Goal: Find specific page/section

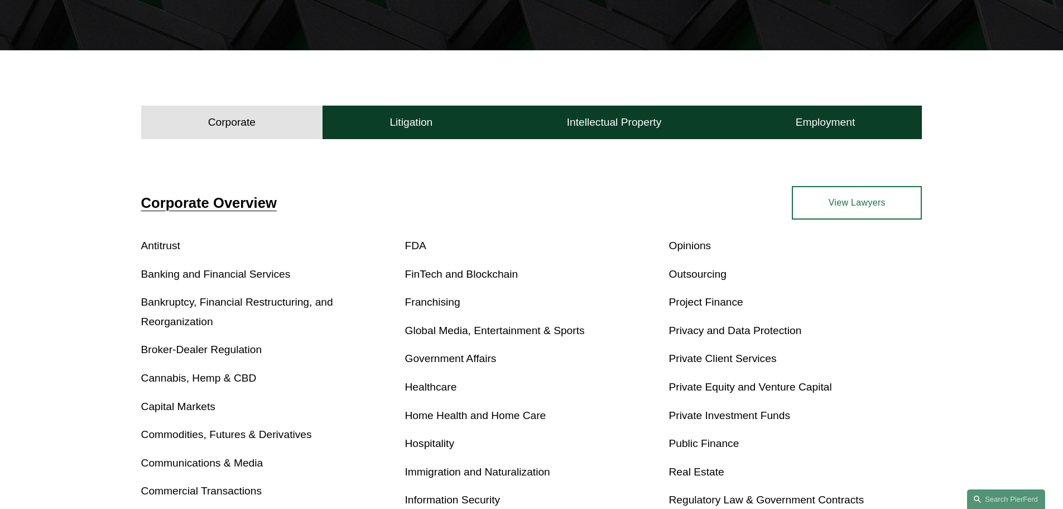
scroll to position [223, 0]
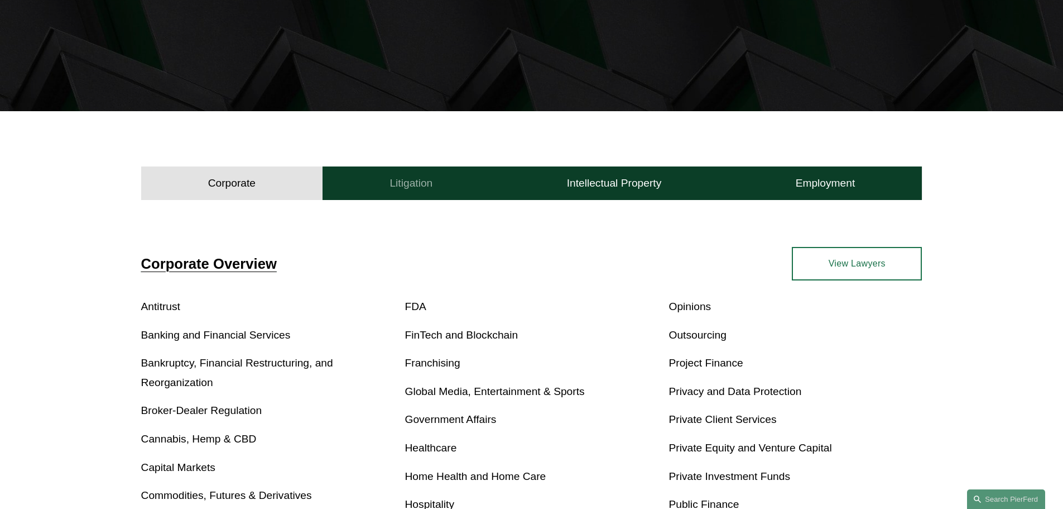
click at [398, 191] on button "Litigation" at bounding box center [411, 182] width 177 height 33
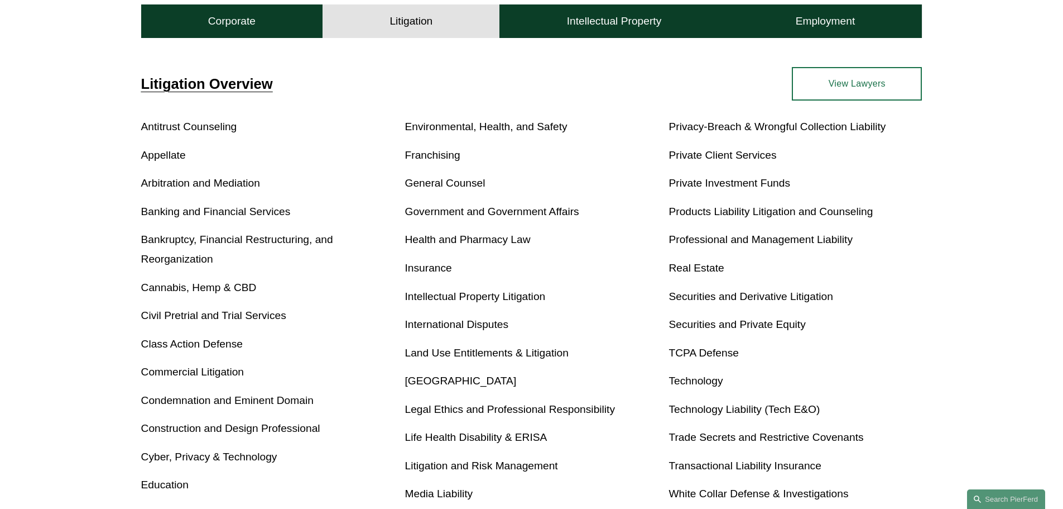
scroll to position [391, 0]
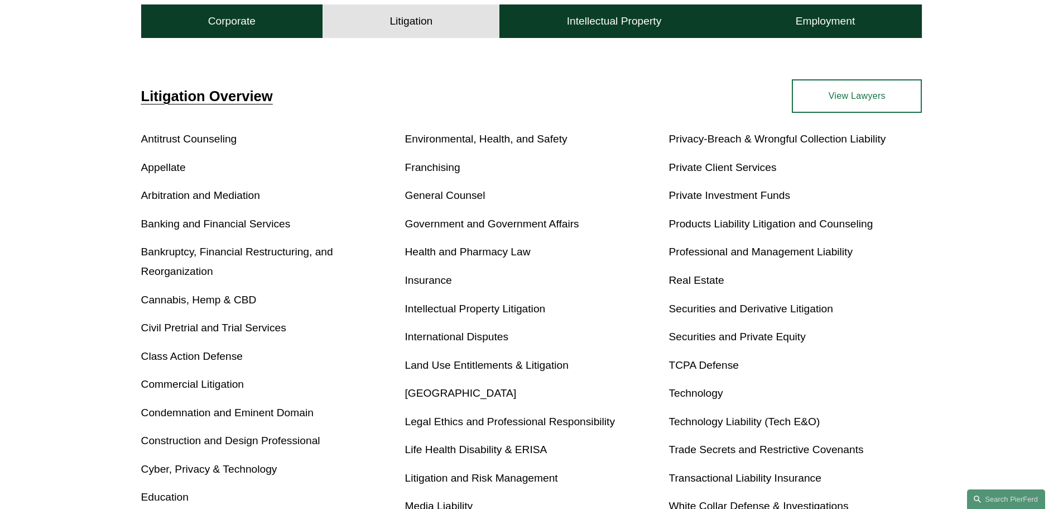
click at [164, 167] on link "Appellate" at bounding box center [163, 167] width 45 height 12
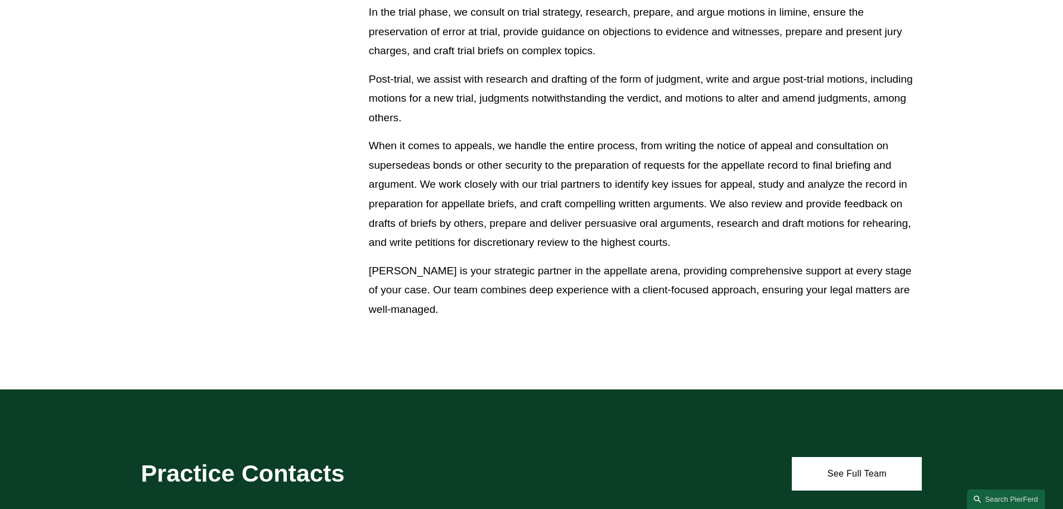
scroll to position [1005, 0]
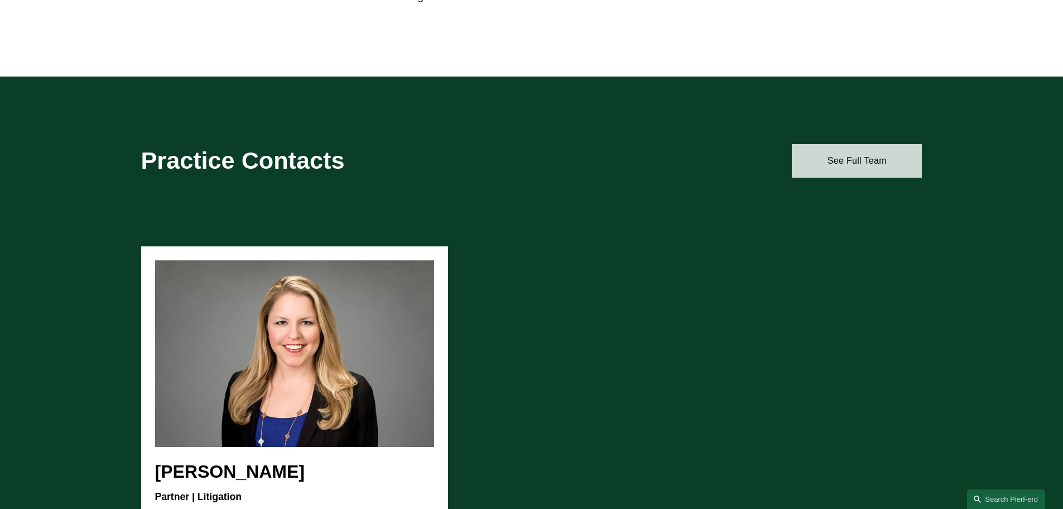
click at [841, 166] on link "See Full Team" at bounding box center [857, 160] width 130 height 33
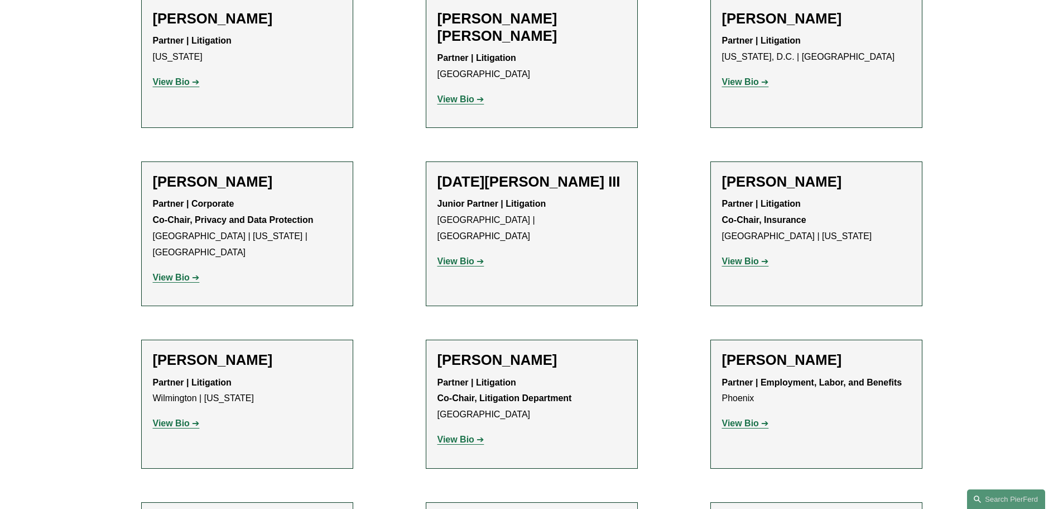
scroll to position [1240, 0]
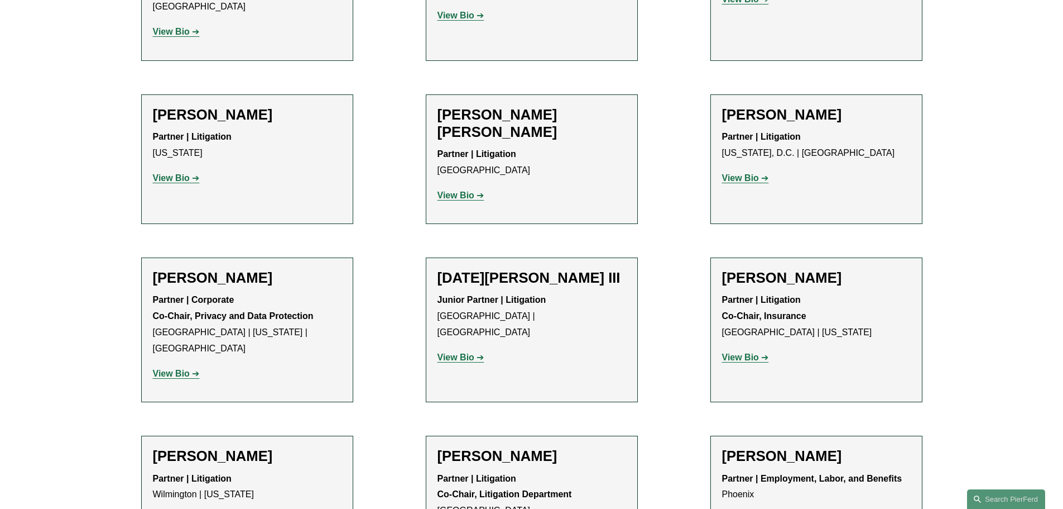
click at [375, 397] on ul "Filter Location All Atlanta Austin Bellevue Boston Charlotte Chicago Cincinnati…" at bounding box center [531, 175] width 845 height 2107
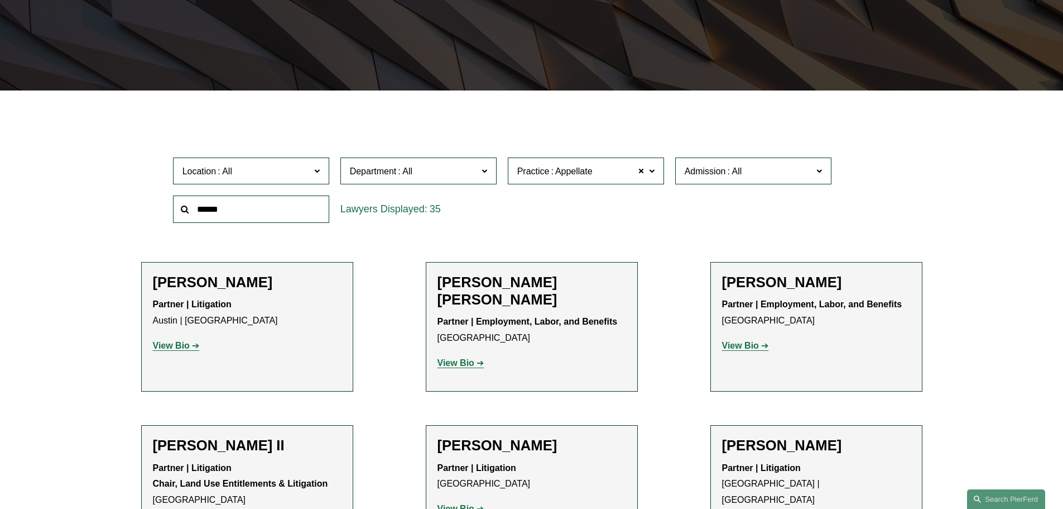
scroll to position [279, 0]
